Goal: Check status: Check status

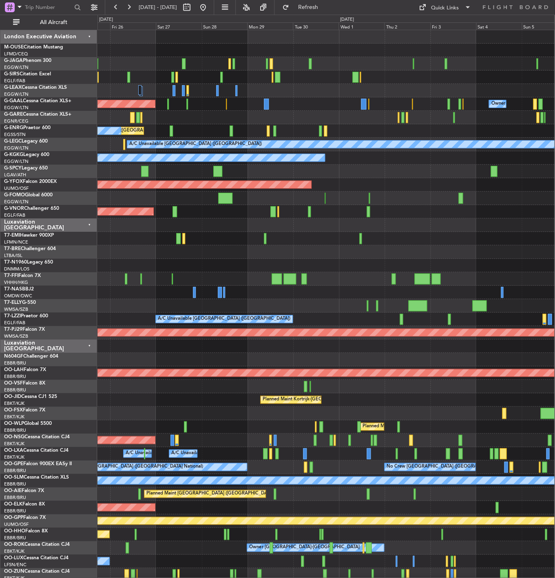
click at [78, 237] on div "Planned Maint [GEOGRAPHIC_DATA] ([GEOGRAPHIC_DATA]) Planned [GEOGRAPHIC_DATA] O…" at bounding box center [277, 297] width 555 height 564
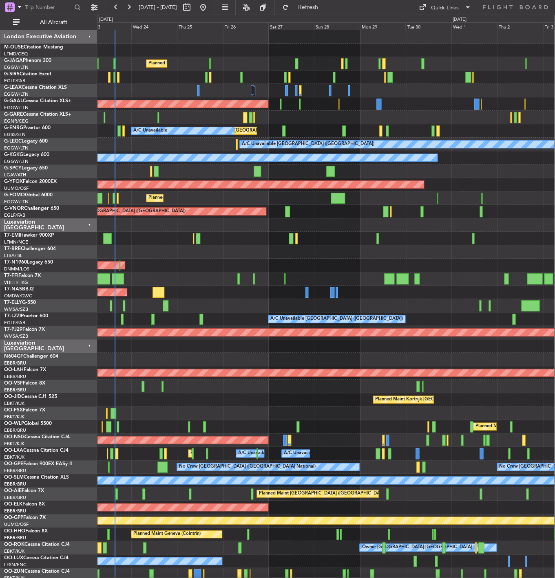
click at [530, 287] on div "Planned Maint [GEOGRAPHIC_DATA] ([GEOGRAPHIC_DATA]) Planned [GEOGRAPHIC_DATA] O…" at bounding box center [325, 400] width 457 height 740
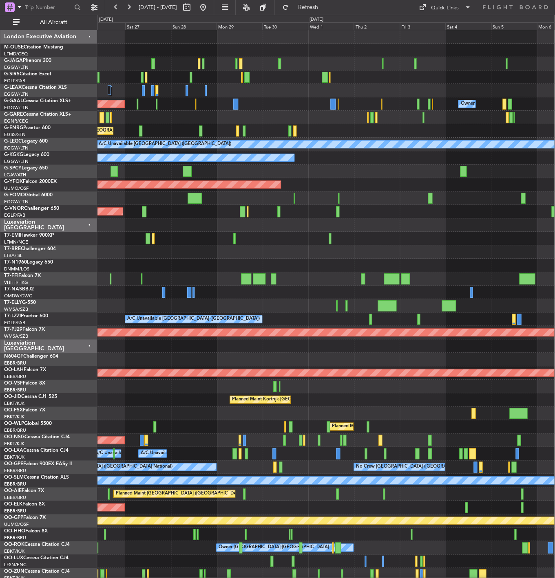
click at [88, 291] on div "Planned Maint [GEOGRAPHIC_DATA] ([GEOGRAPHIC_DATA]) Planned [GEOGRAPHIC_DATA] O…" at bounding box center [277, 297] width 555 height 564
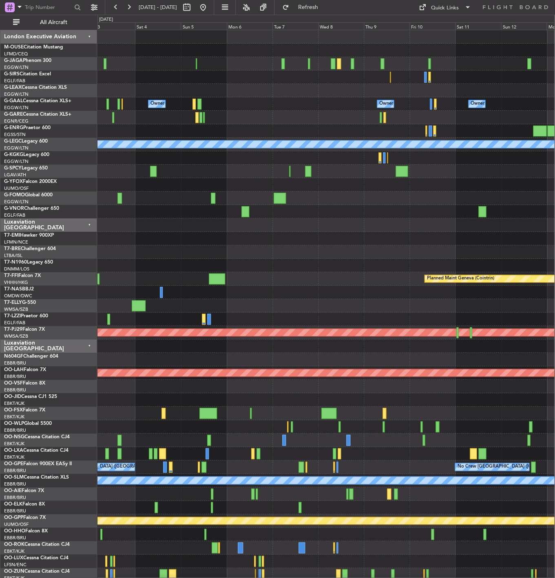
click at [150, 267] on div "Owner Owner Owner Owner [GEOGRAPHIC_DATA] ([GEOGRAPHIC_DATA]) Owner A/C Unavail…" at bounding box center [325, 400] width 457 height 740
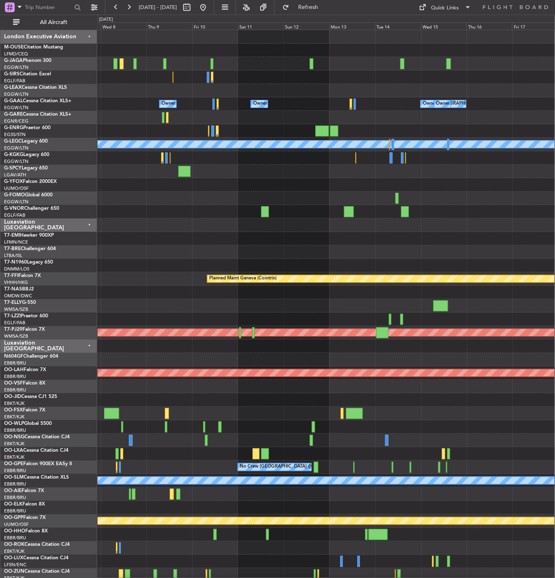
click at [157, 281] on div "Owner Owner Owner [GEOGRAPHIC_DATA] ([GEOGRAPHIC_DATA]) Owner A/C Unavailable […" at bounding box center [325, 400] width 457 height 740
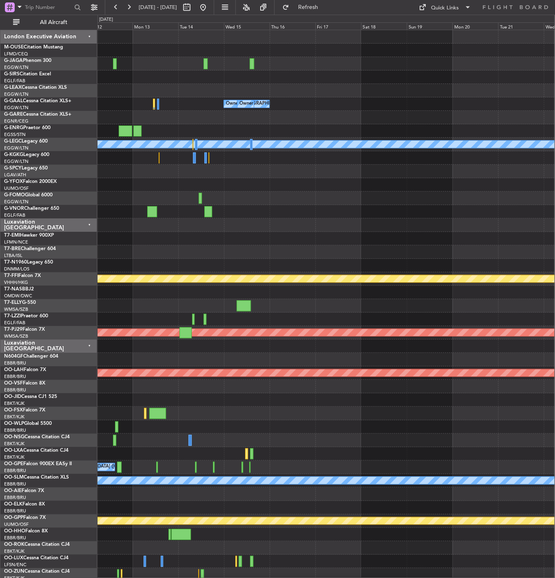
click at [176, 269] on div at bounding box center [325, 265] width 457 height 13
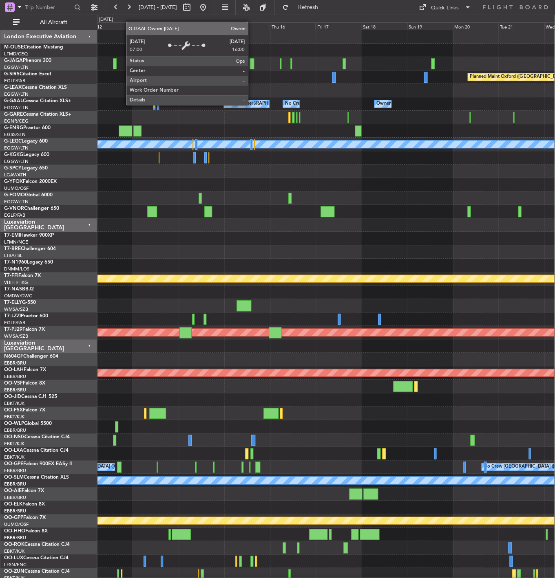
click at [251, 105] on div "Owner" at bounding box center [246, 104] width 14 height 12
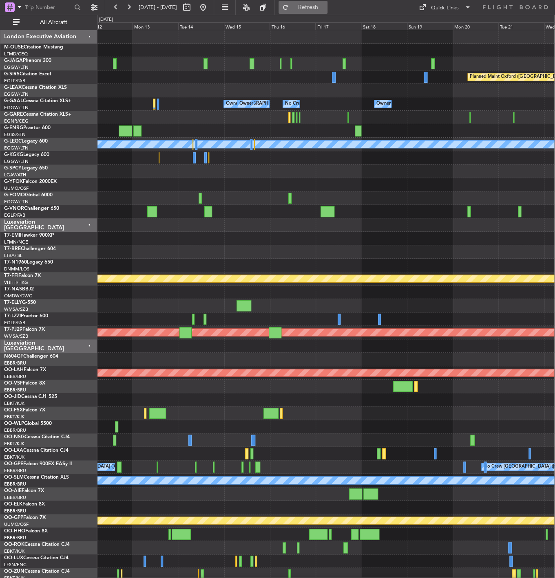
click at [325, 9] on span "Refresh" at bounding box center [308, 7] width 34 height 6
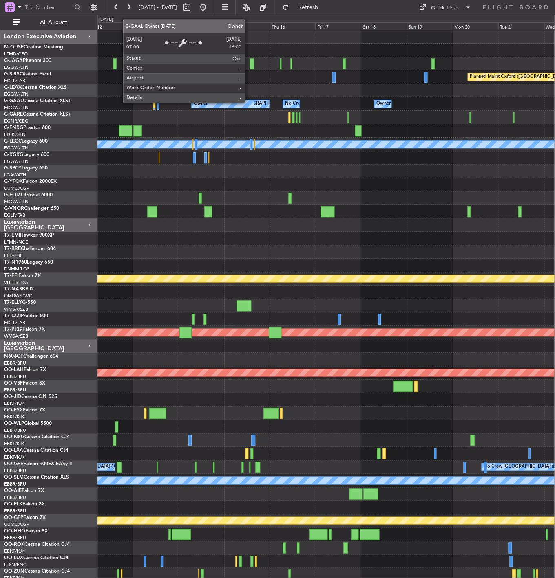
click at [248, 103] on div "Owner" at bounding box center [223, 103] width 62 height 7
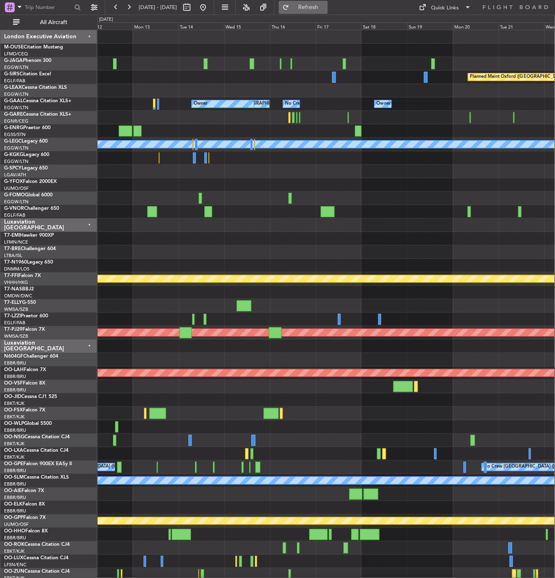
click at [322, 8] on span "Refresh" at bounding box center [308, 7] width 34 height 6
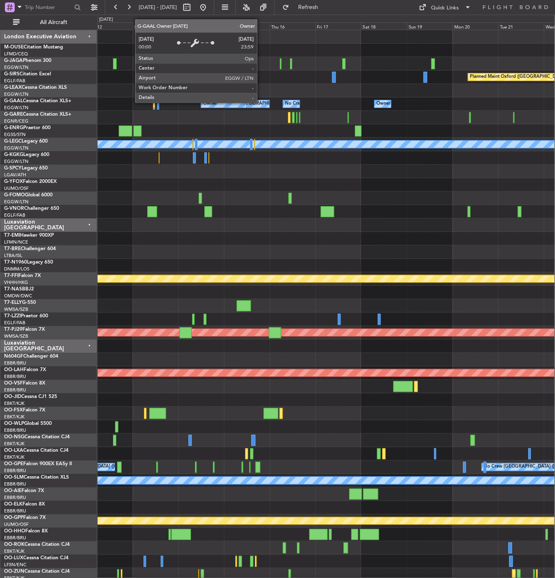
click at [260, 103] on div "Owner [GEOGRAPHIC_DATA] ([GEOGRAPHIC_DATA])" at bounding box center [282, 104] width 112 height 12
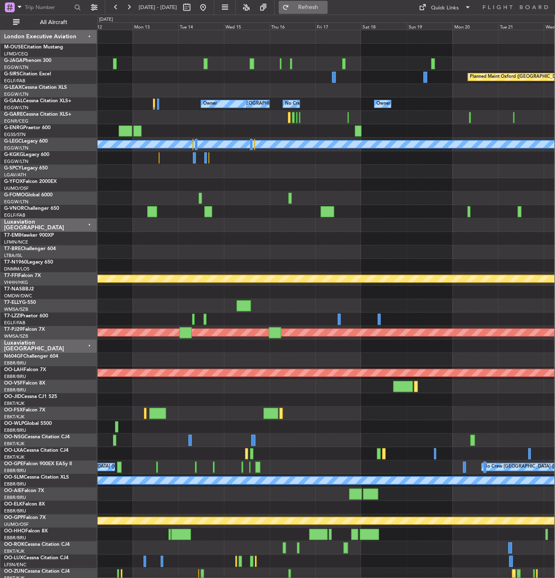
click at [320, 6] on span "Refresh" at bounding box center [308, 7] width 34 height 6
click at [210, 11] on button at bounding box center [202, 7] width 13 height 13
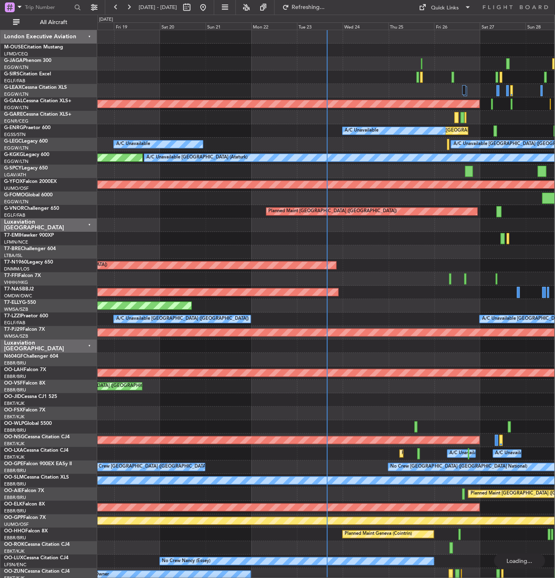
click at [435, 204] on div at bounding box center [325, 198] width 457 height 13
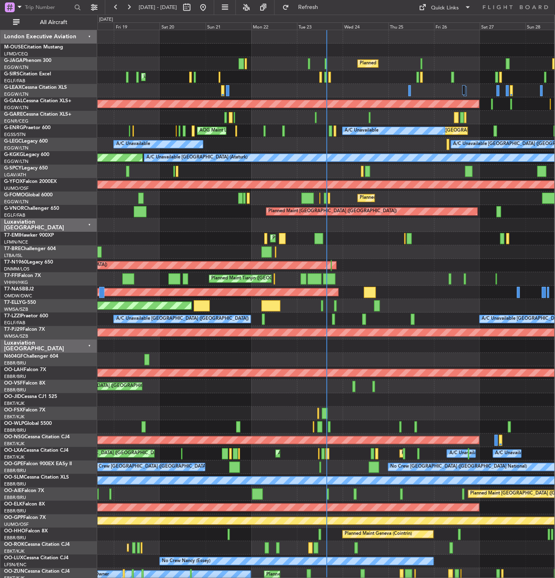
click at [371, 204] on div "Planned Maint [GEOGRAPHIC_DATA] ([GEOGRAPHIC_DATA])" at bounding box center [325, 198] width 457 height 13
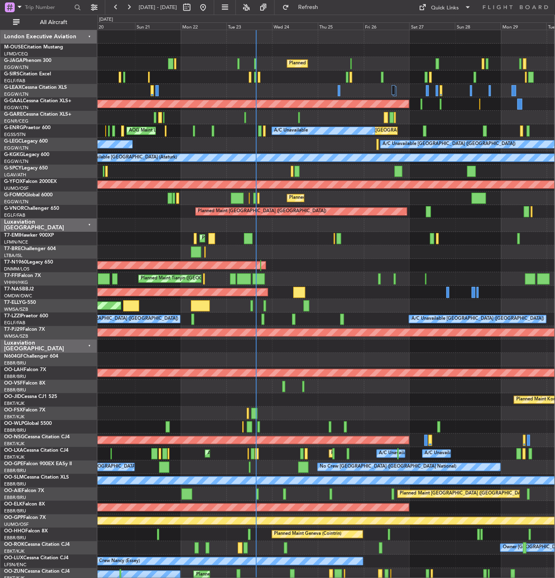
click at [368, 254] on div at bounding box center [325, 251] width 457 height 13
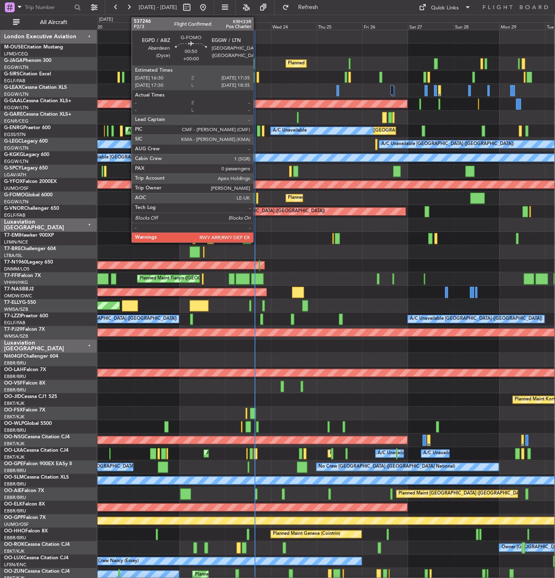
click at [257, 199] on div at bounding box center [257, 198] width 2 height 11
